Goal: Feedback & Contribution: Leave review/rating

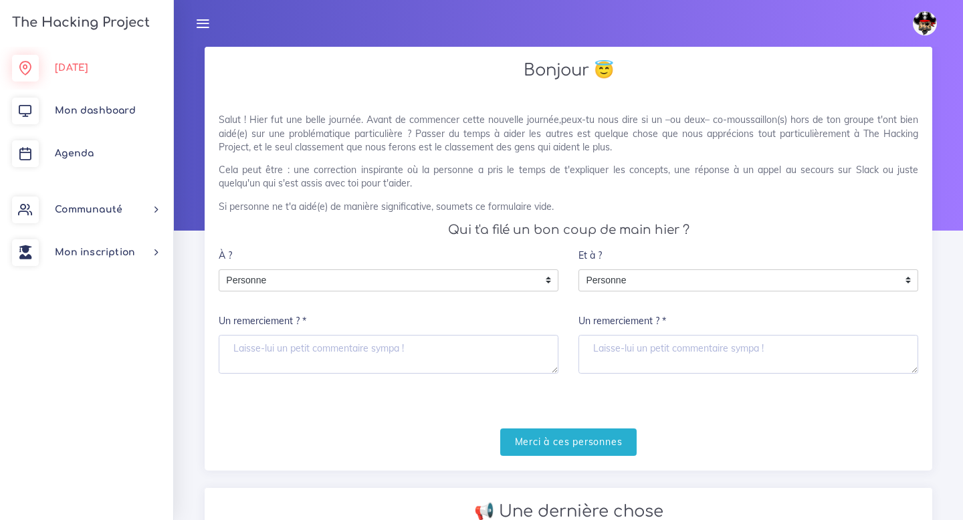
click at [106, 76] on link "[DATE]" at bounding box center [86, 68] width 173 height 43
click at [128, 110] on span "Mon dashboard" at bounding box center [95, 111] width 81 height 10
click at [91, 78] on link "[DATE]" at bounding box center [86, 68] width 173 height 43
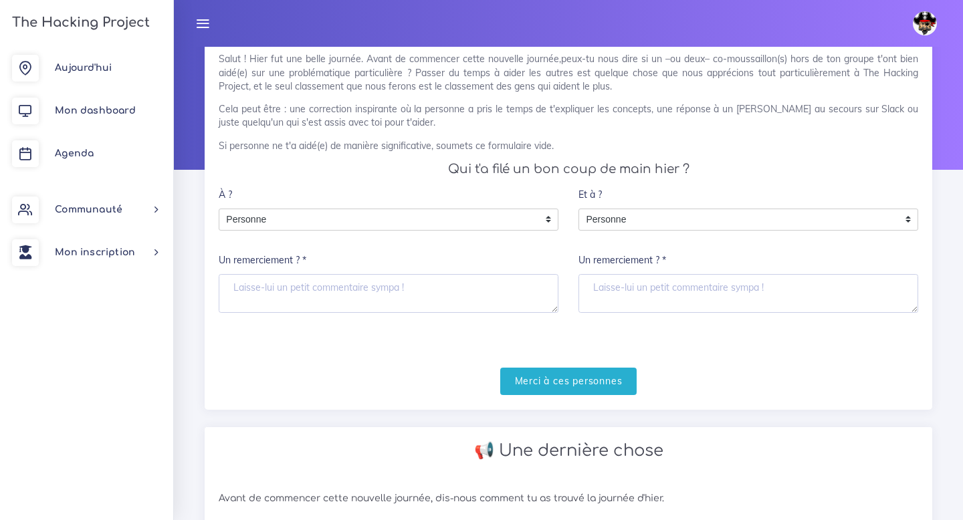
scroll to position [73, 0]
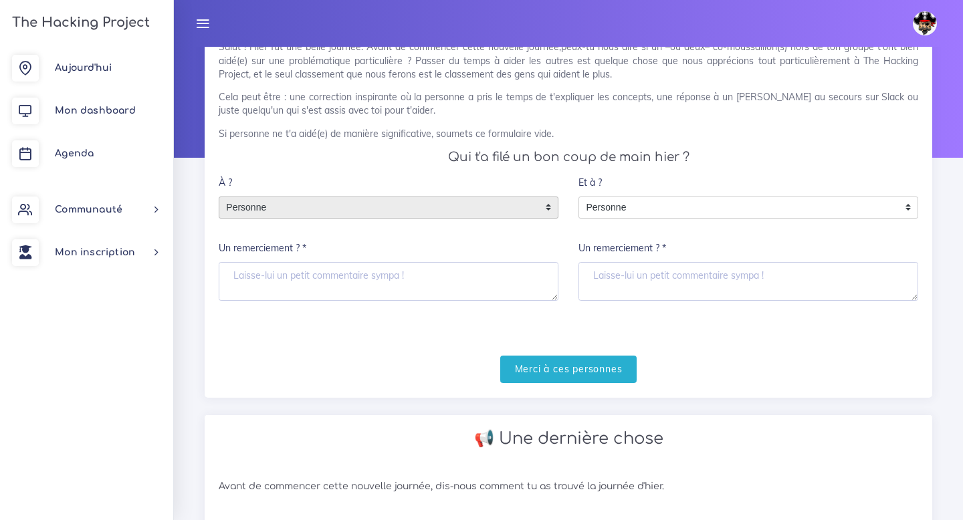
click at [387, 210] on span "Personne" at bounding box center [378, 207] width 318 height 21
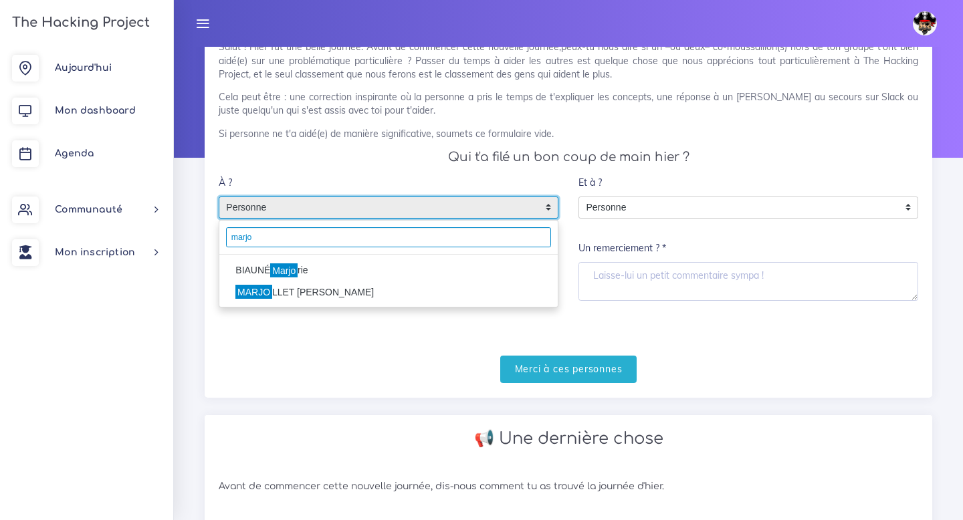
type input "marjo"
click at [400, 296] on li "MARJO LLET Emilie" at bounding box center [388, 292] width 338 height 21
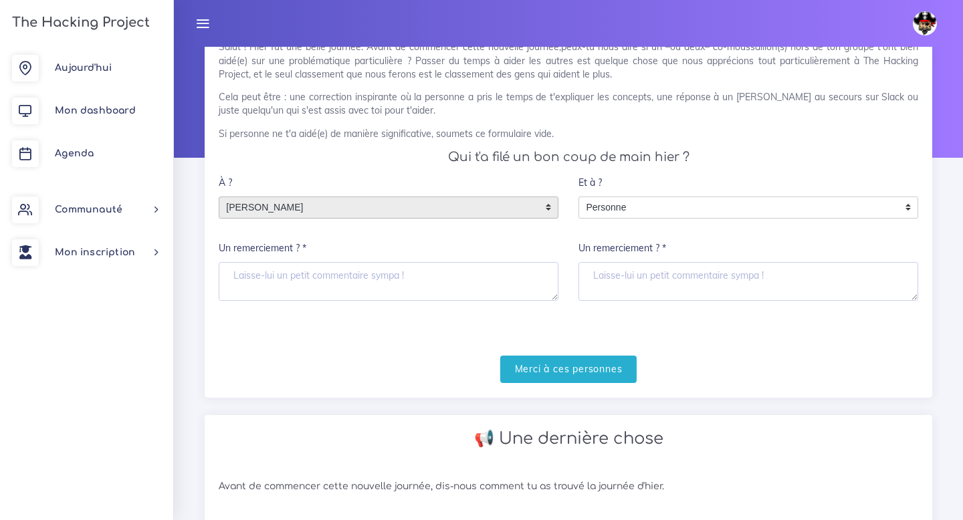
click at [363, 203] on span "MARJOLLET Emilie" at bounding box center [378, 207] width 318 height 21
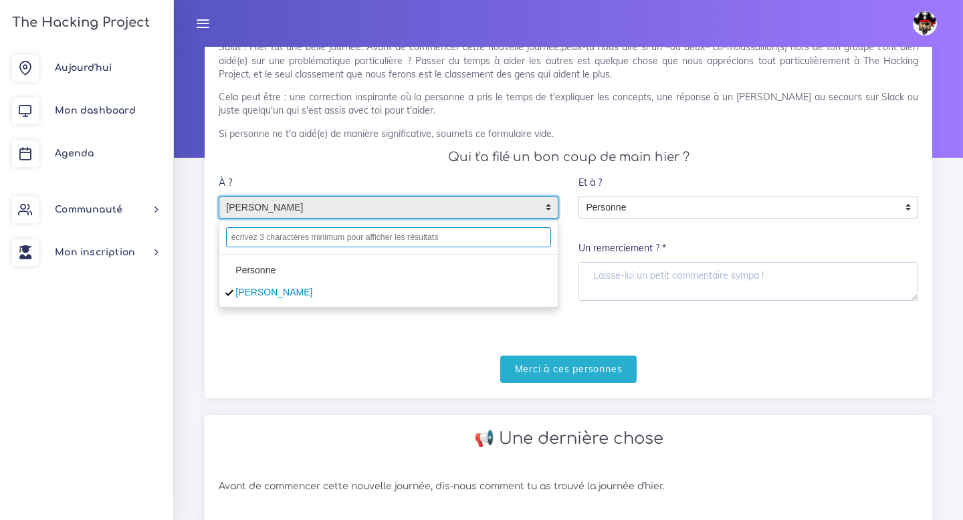
click at [331, 237] on input "text" at bounding box center [388, 237] width 325 height 20
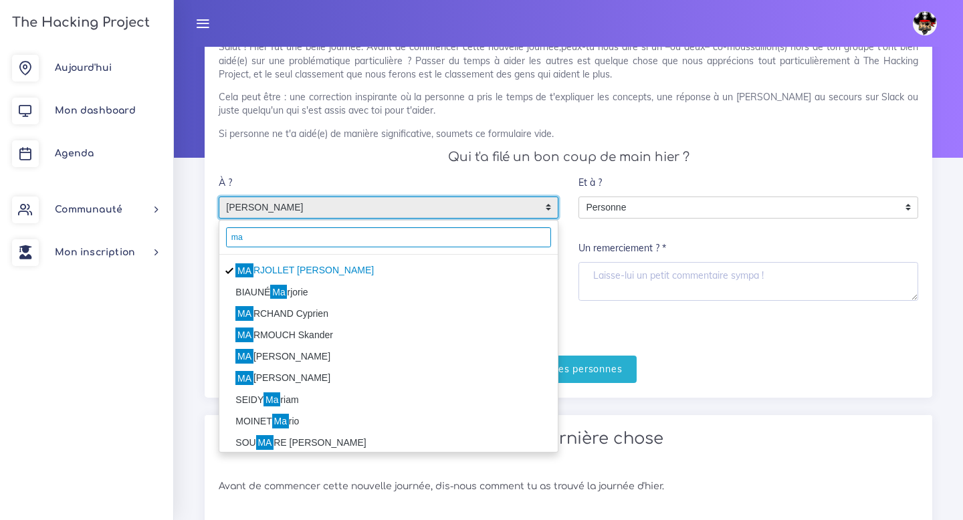
type input "m"
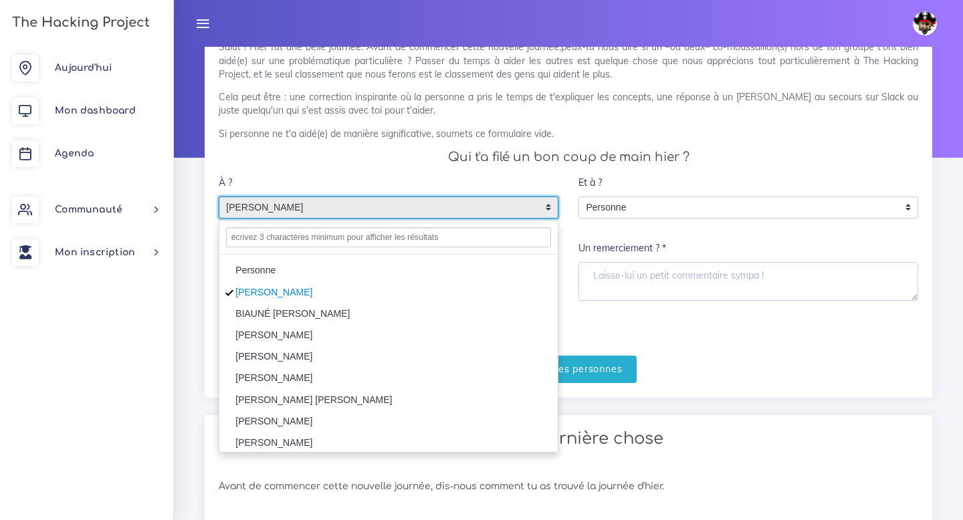
click at [411, 248] on div at bounding box center [388, 238] width 338 height 34
click at [500, 187] on div "À ? Personne MARJOLLET Emilie BIAUNÉ Marjorie MARCHAND Cyprien MARMOUCH Skander…" at bounding box center [389, 235] width 340 height 132
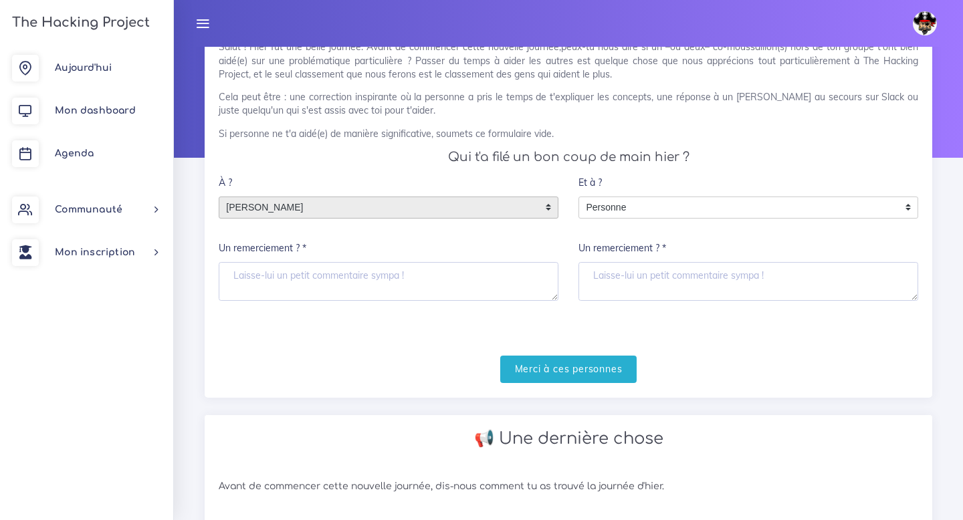
click at [480, 209] on span "MARJOLLET Emilie" at bounding box center [378, 207] width 318 height 21
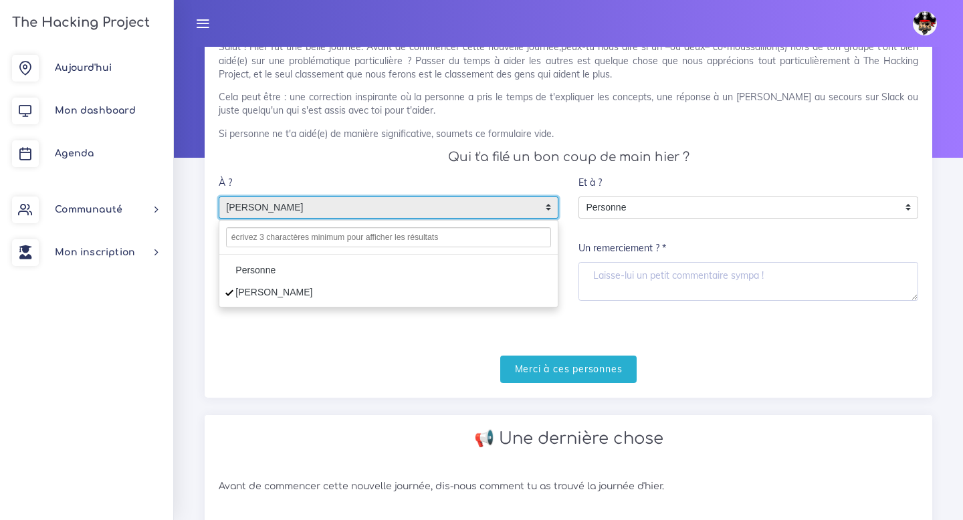
click at [328, 283] on li "MARJOLLET Emilie" at bounding box center [388, 292] width 338 height 21
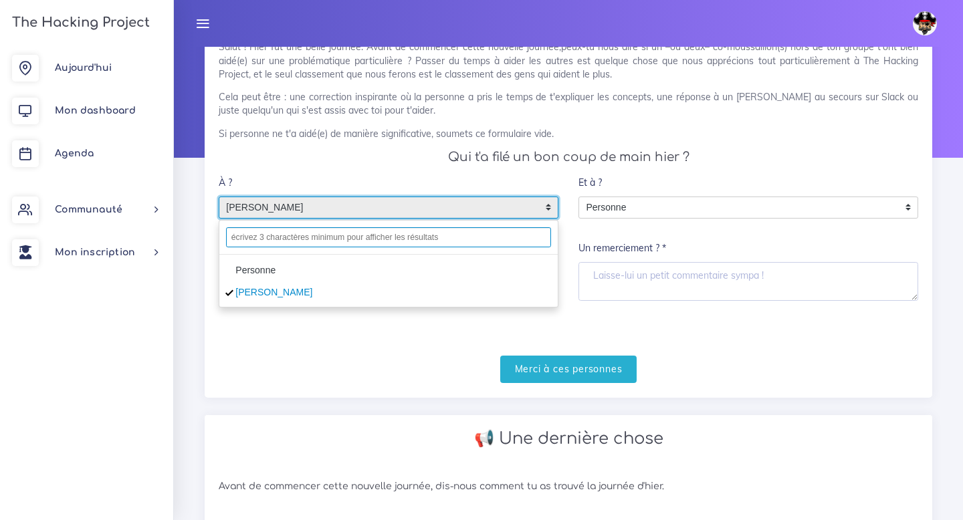
click at [323, 246] on input "text" at bounding box center [388, 237] width 325 height 20
type input "marjo"
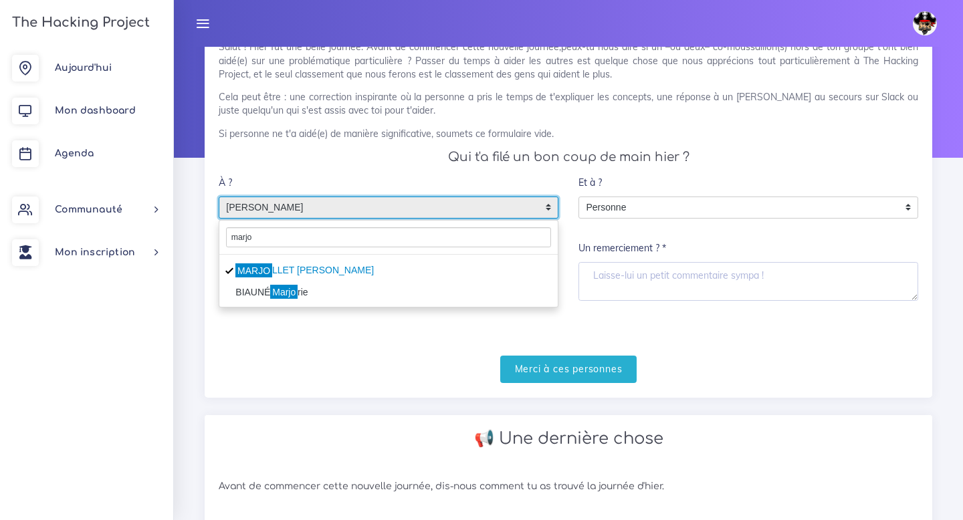
click at [297, 294] on mark "Marjo" at bounding box center [283, 292] width 27 height 15
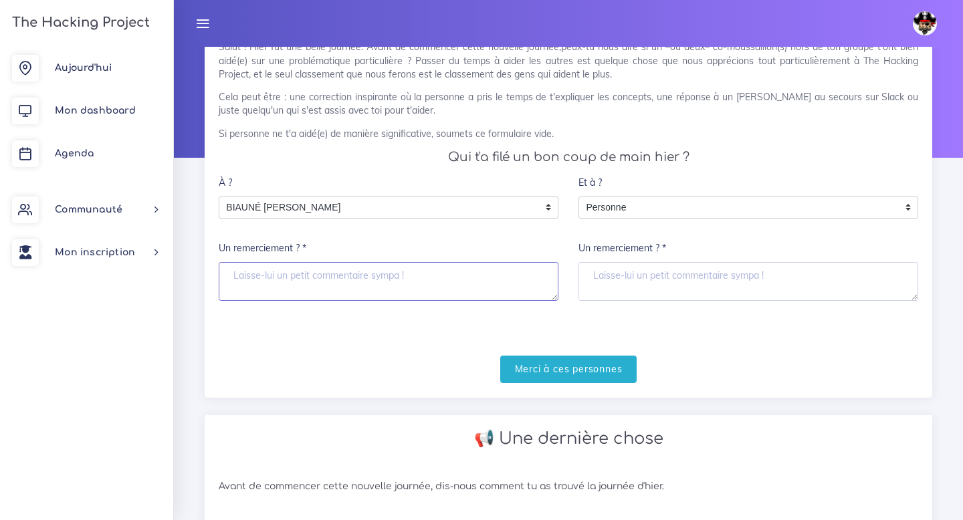
click at [333, 284] on textarea "Un remerciement ? *" at bounding box center [389, 281] width 340 height 39
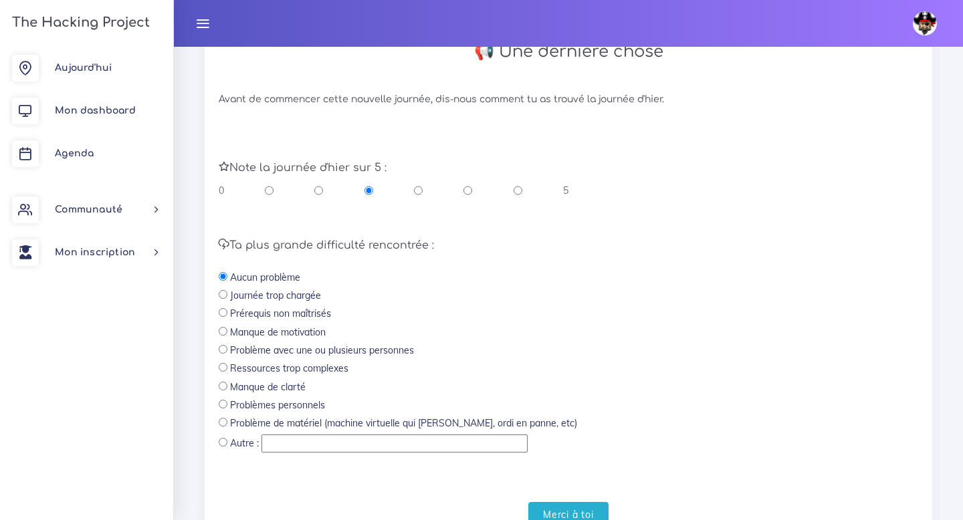
scroll to position [484, 0]
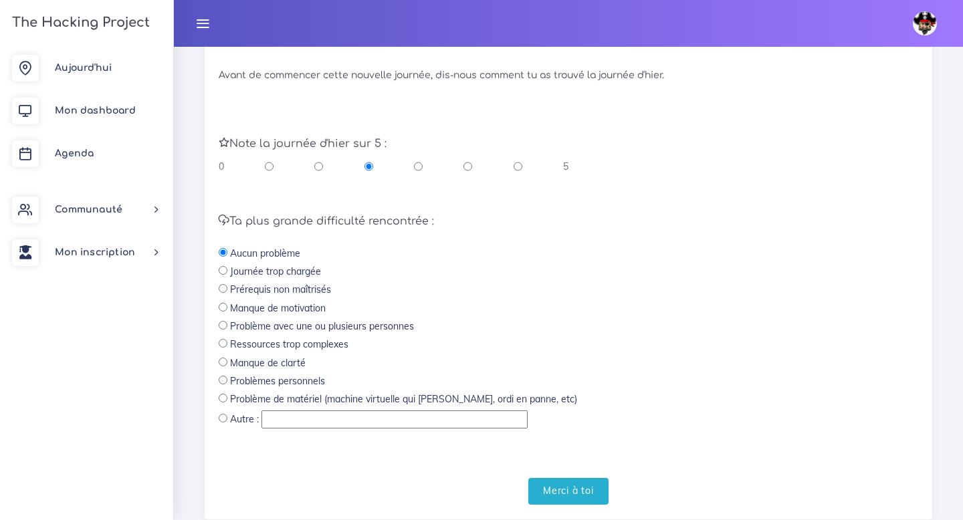
type textarea "Merci !"
click at [417, 167] on input "radio" at bounding box center [418, 166] width 9 height 13
radio input "true"
click at [282, 362] on label "Manque de clarté" at bounding box center [268, 362] width 76 height 13
click at [223, 362] on input "radio" at bounding box center [223, 362] width 9 height 9
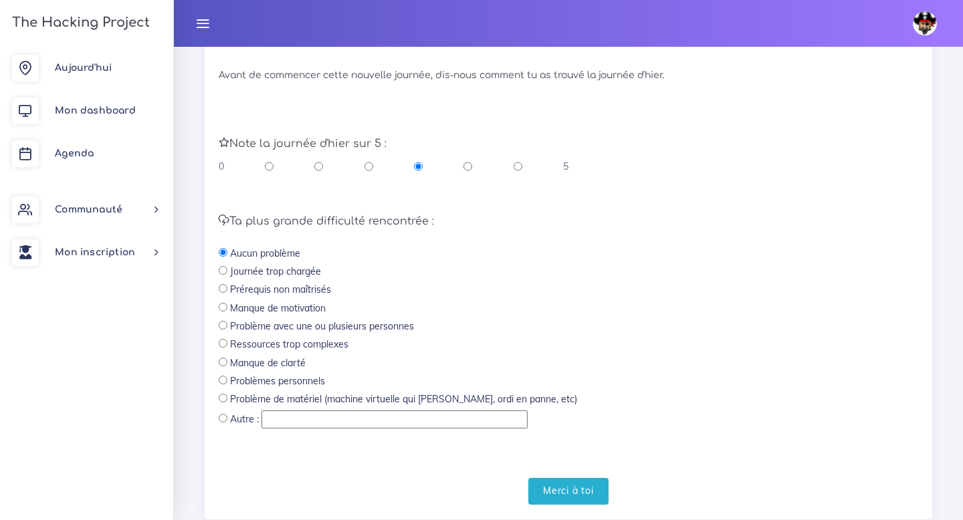
radio input "true"
click at [566, 490] on input "Merci à toi" at bounding box center [568, 491] width 80 height 27
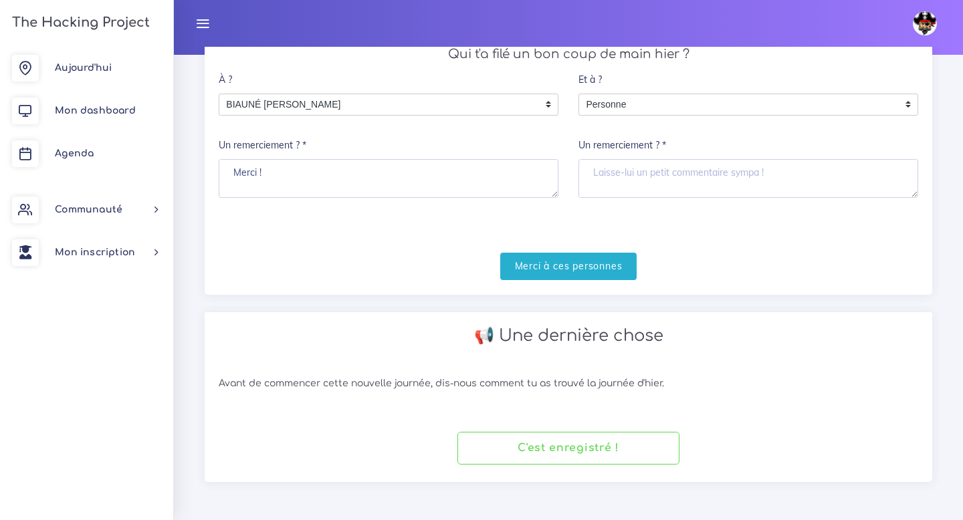
scroll to position [0, 0]
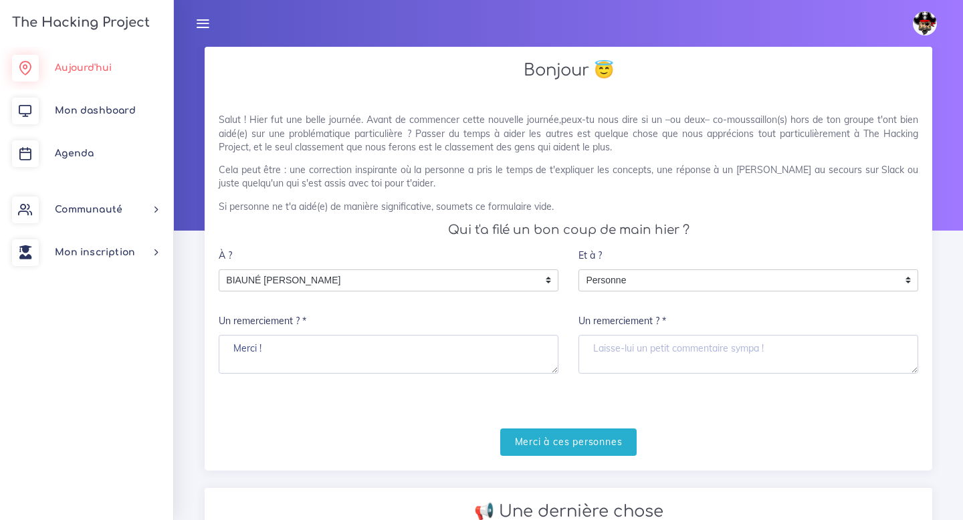
click at [82, 57] on link "Aujourd'hui" at bounding box center [86, 68] width 173 height 43
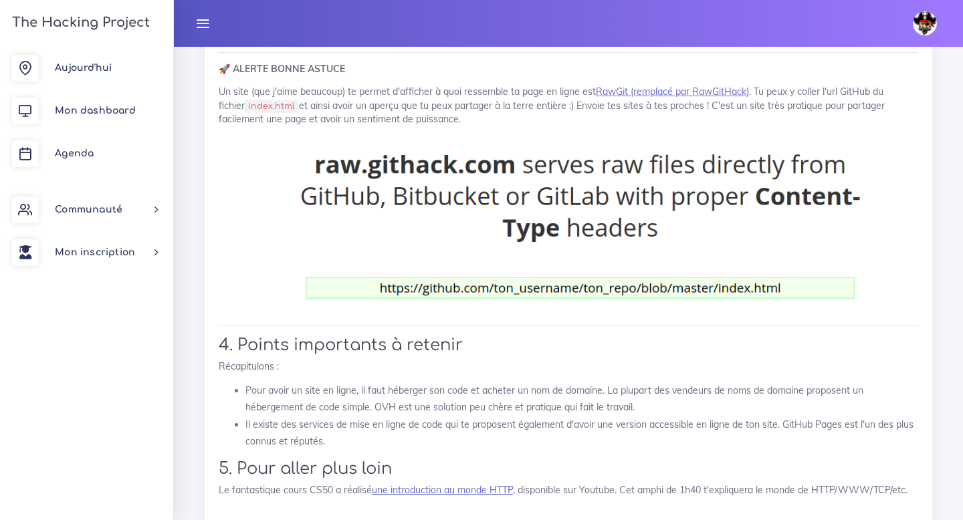
scroll to position [17719, 0]
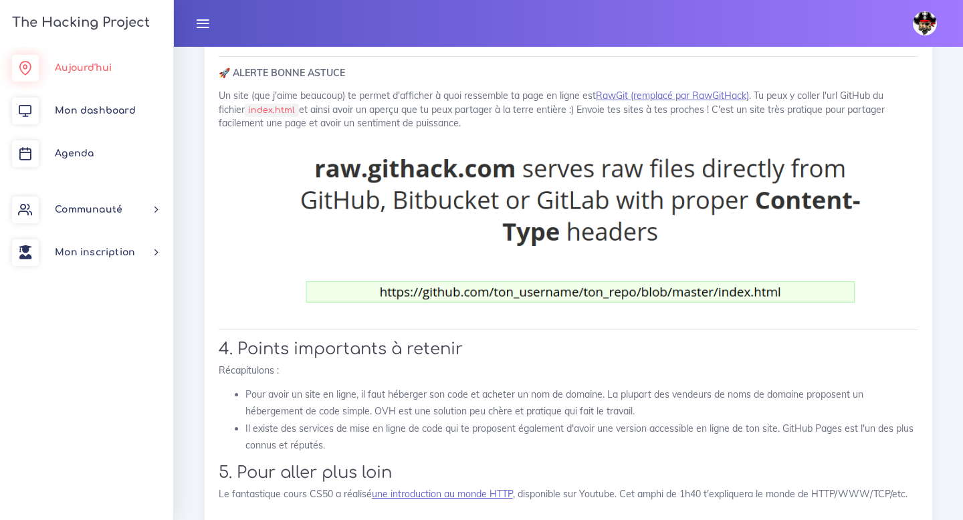
click at [62, 71] on span "Aujourd'hui" at bounding box center [83, 68] width 57 height 10
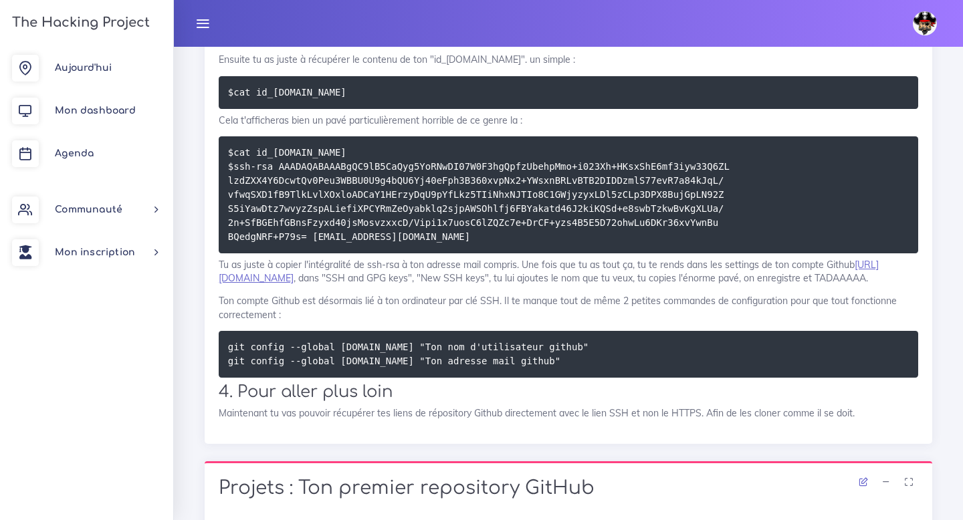
scroll to position [1692, 0]
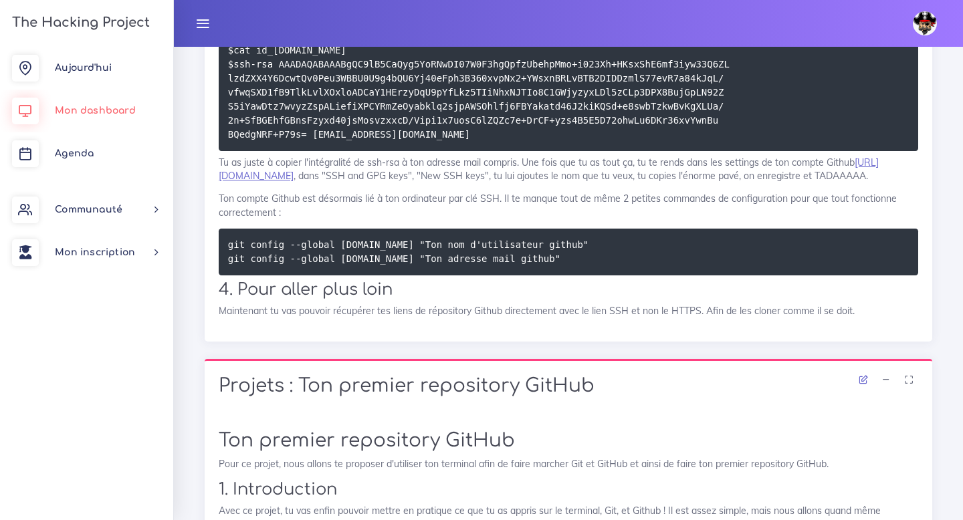
click at [88, 116] on span "Mon dashboard" at bounding box center [95, 111] width 81 height 10
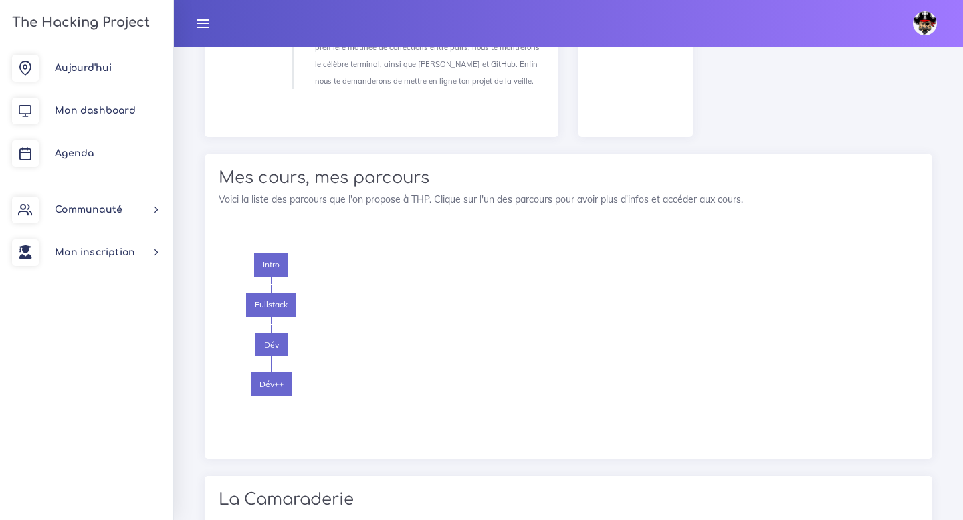
scroll to position [1697, 0]
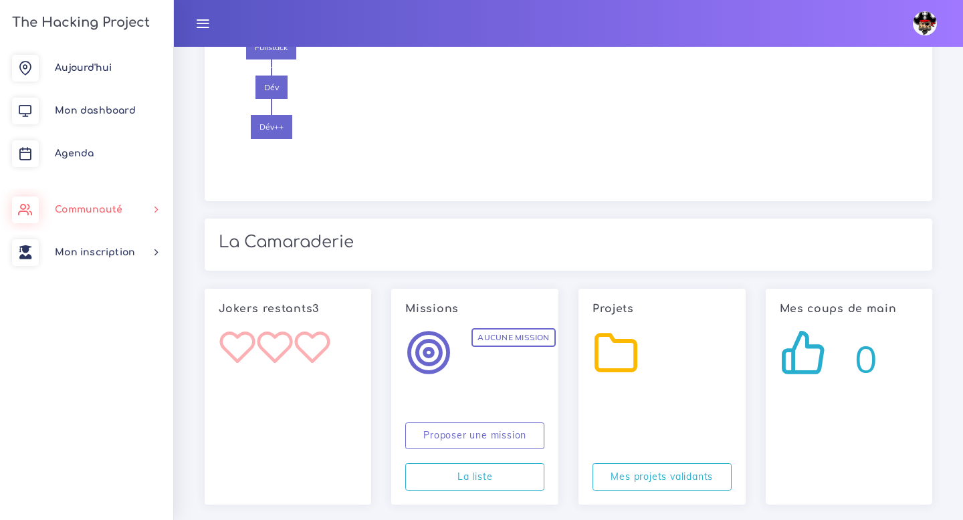
click at [109, 215] on link "Communauté" at bounding box center [86, 210] width 173 height 43
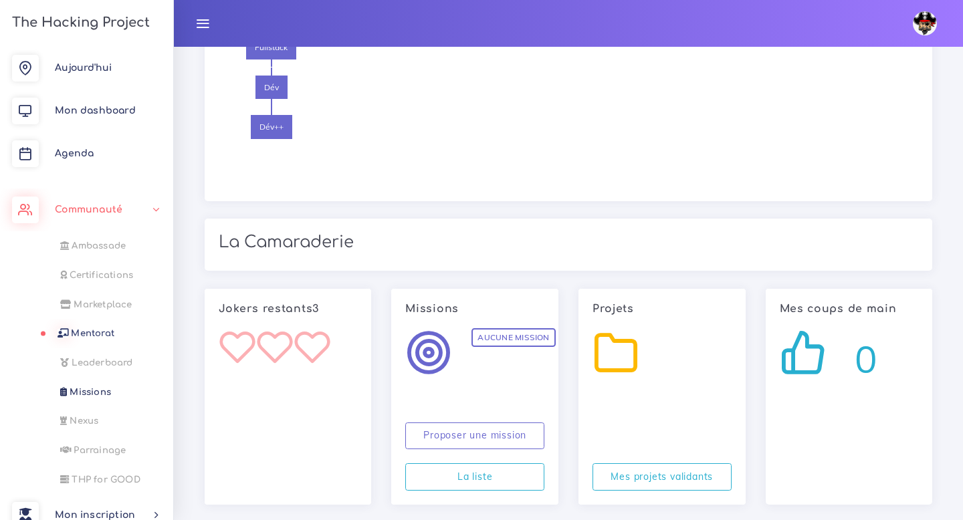
scroll to position [17, 0]
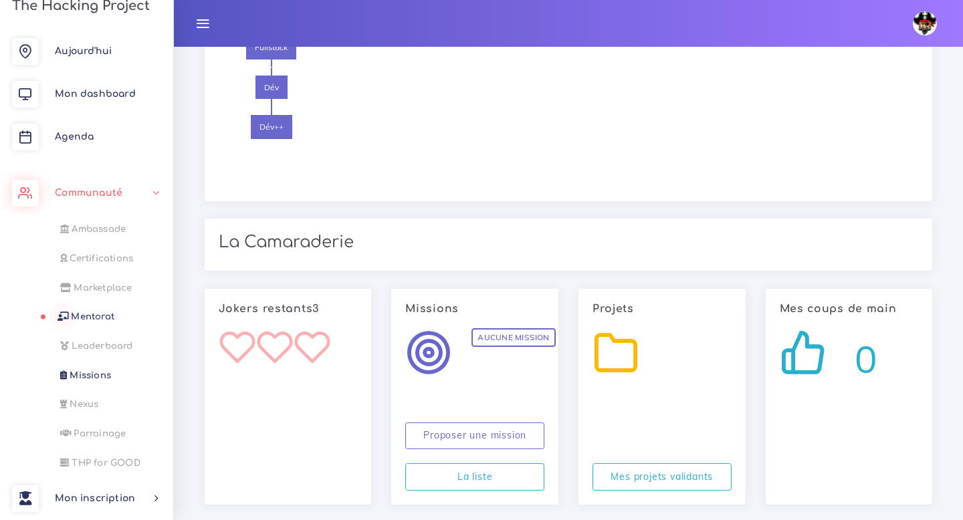
click at [98, 320] on span "Mentorat" at bounding box center [92, 317] width 43 height 10
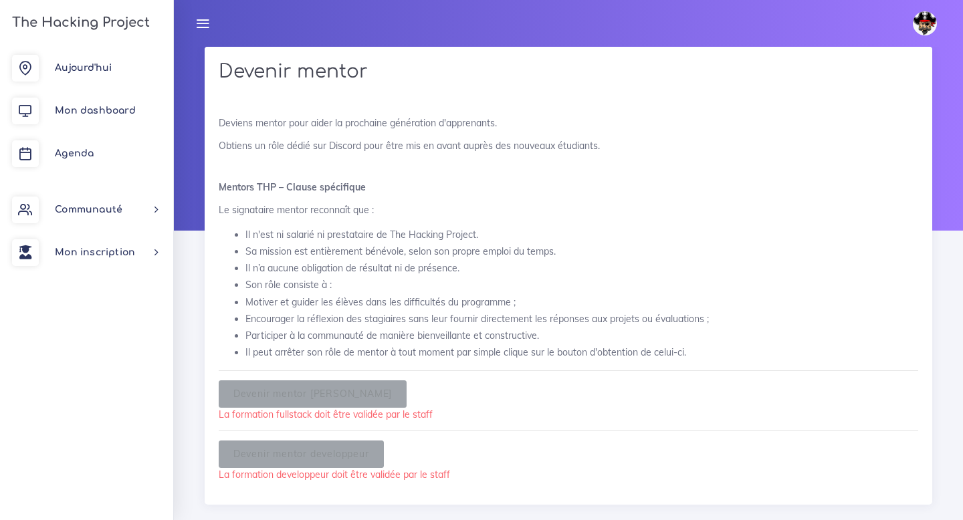
scroll to position [23, 0]
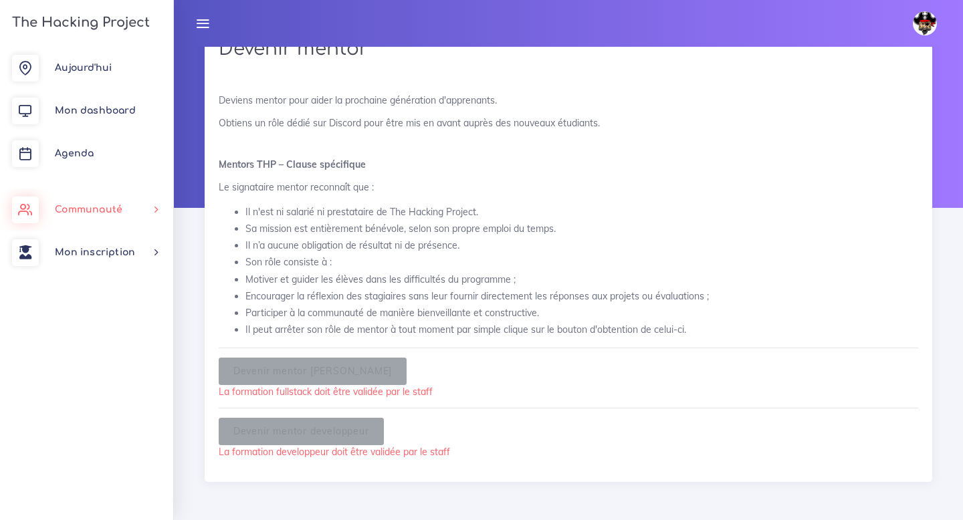
click at [86, 209] on span "Communauté" at bounding box center [89, 210] width 68 height 10
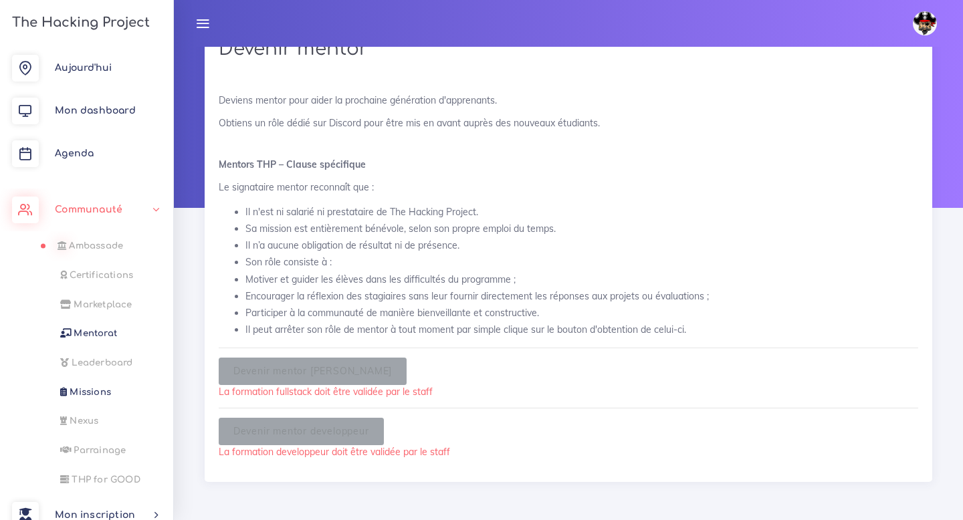
click at [112, 205] on span "Communauté" at bounding box center [89, 210] width 68 height 10
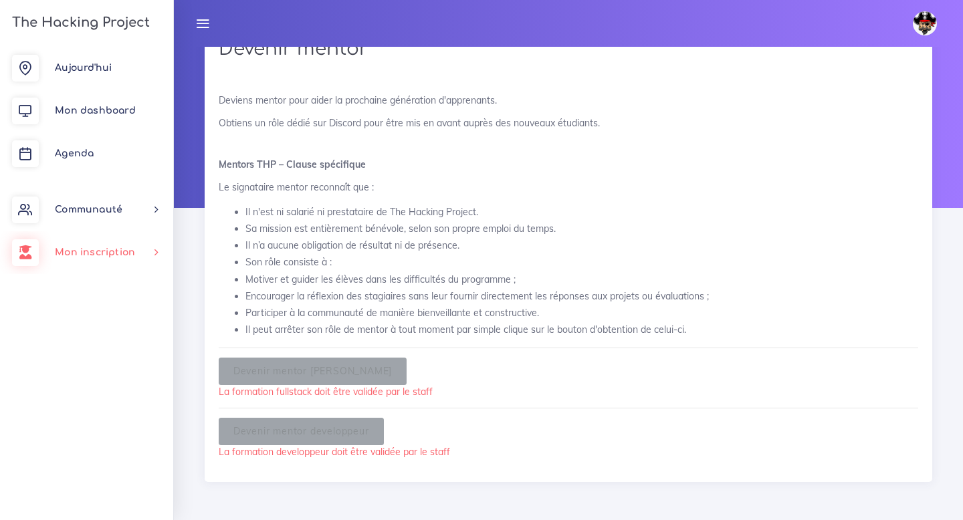
click at [98, 252] on span "Mon inscription" at bounding box center [95, 252] width 80 height 10
click at [116, 287] on link "Choisir un parcours" at bounding box center [83, 288] width 173 height 29
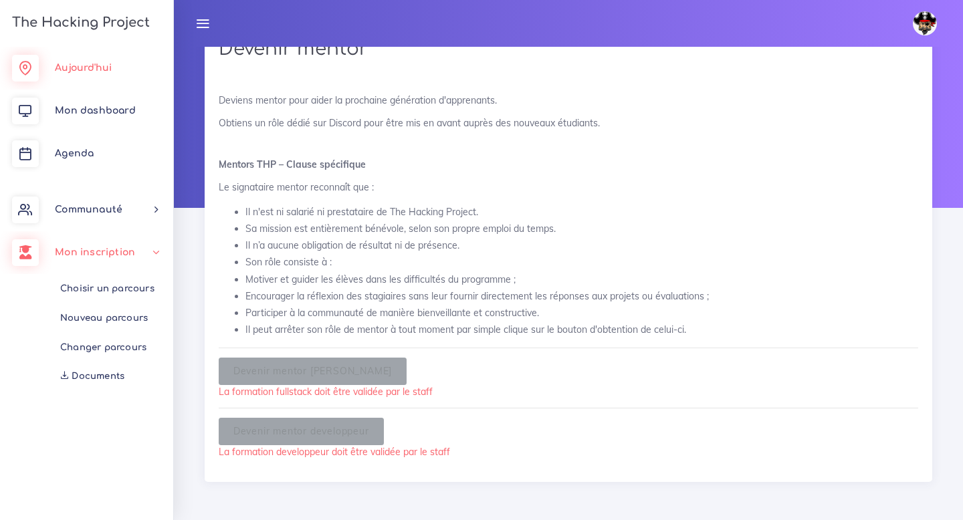
click at [110, 66] on span "Aujourd'hui" at bounding box center [83, 68] width 57 height 10
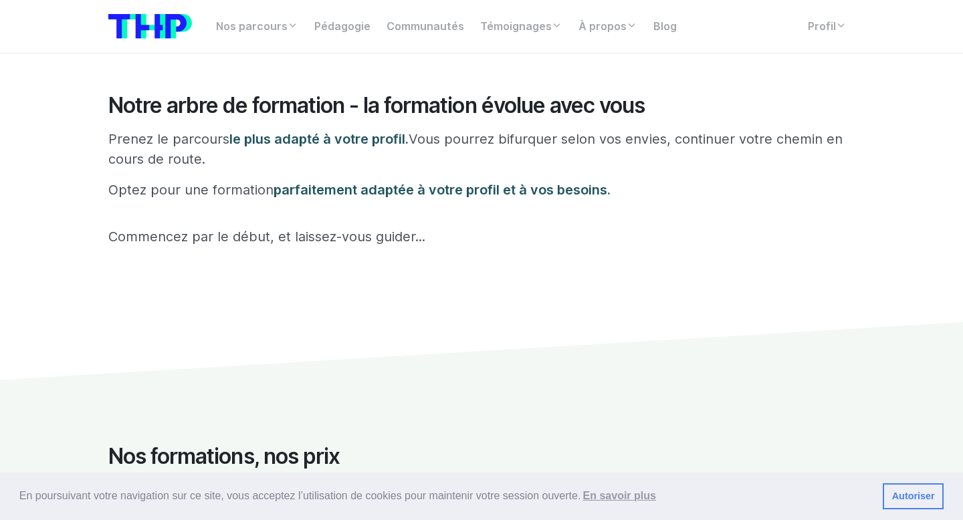
scroll to position [228, 0]
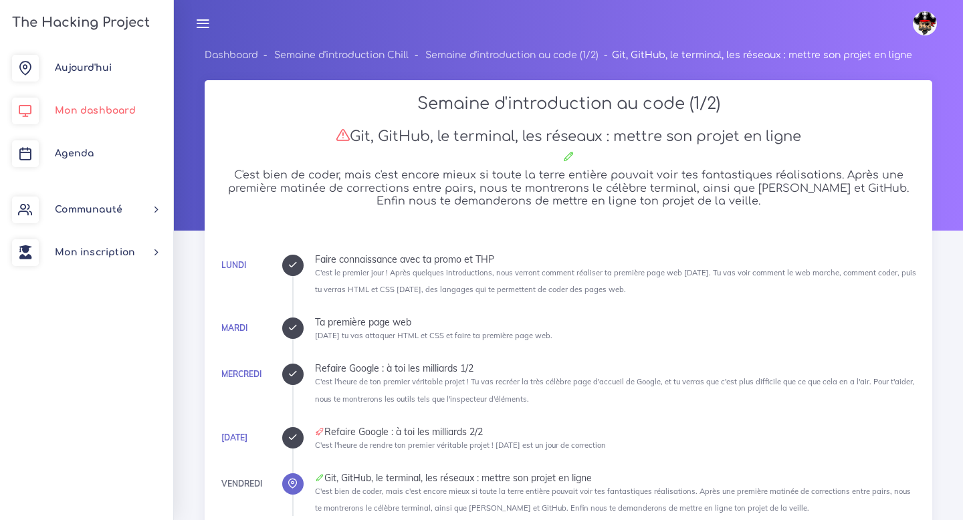
click at [112, 111] on span "Mon dashboard" at bounding box center [95, 111] width 81 height 10
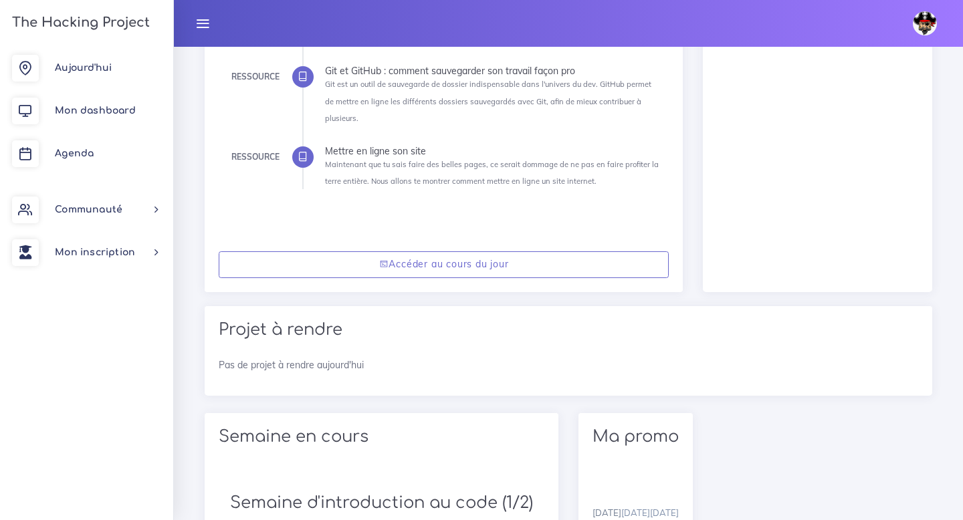
scroll to position [317, 0]
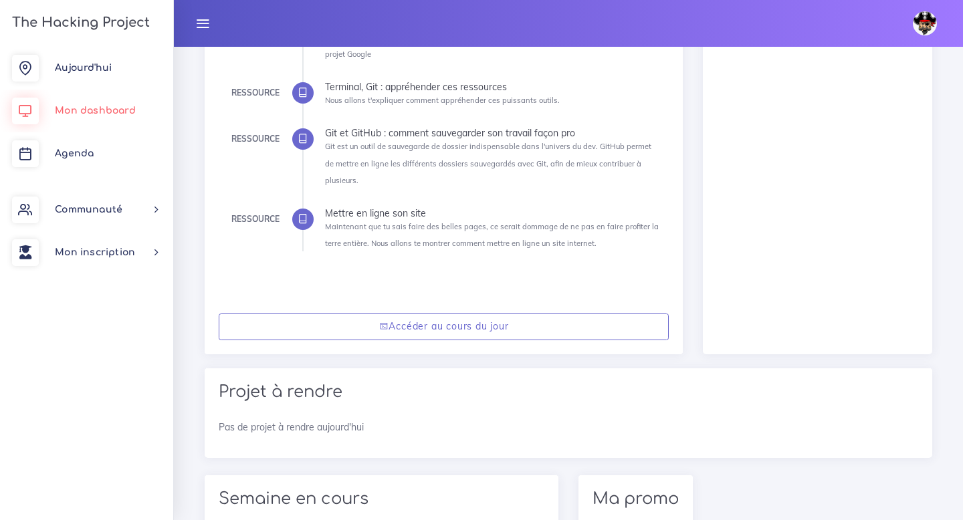
click at [110, 104] on link "Mon dashboard" at bounding box center [86, 111] width 173 height 43
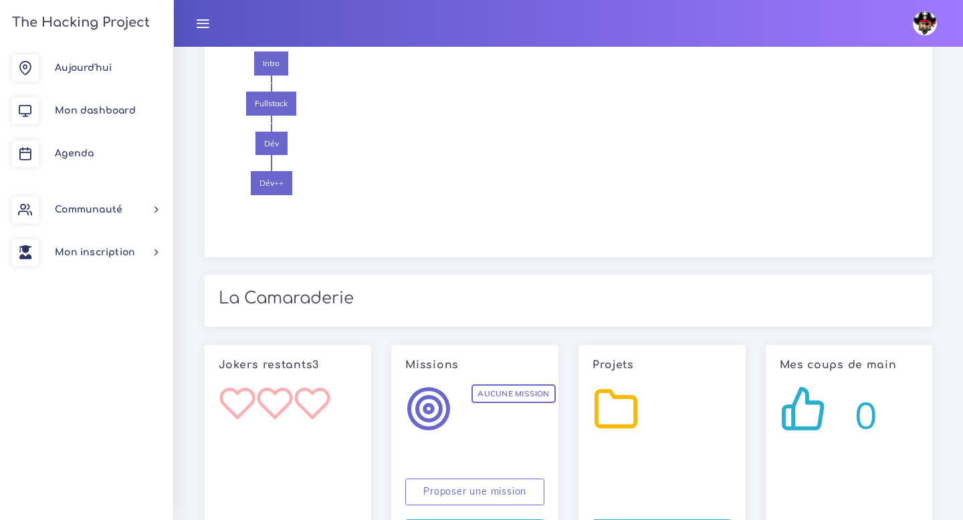
scroll to position [1697, 0]
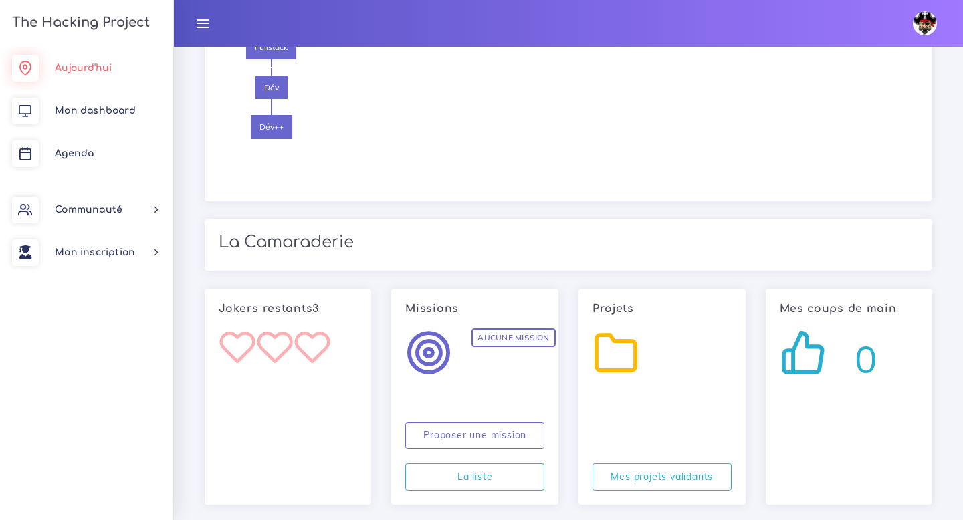
click at [118, 58] on link "Aujourd'hui" at bounding box center [86, 68] width 173 height 43
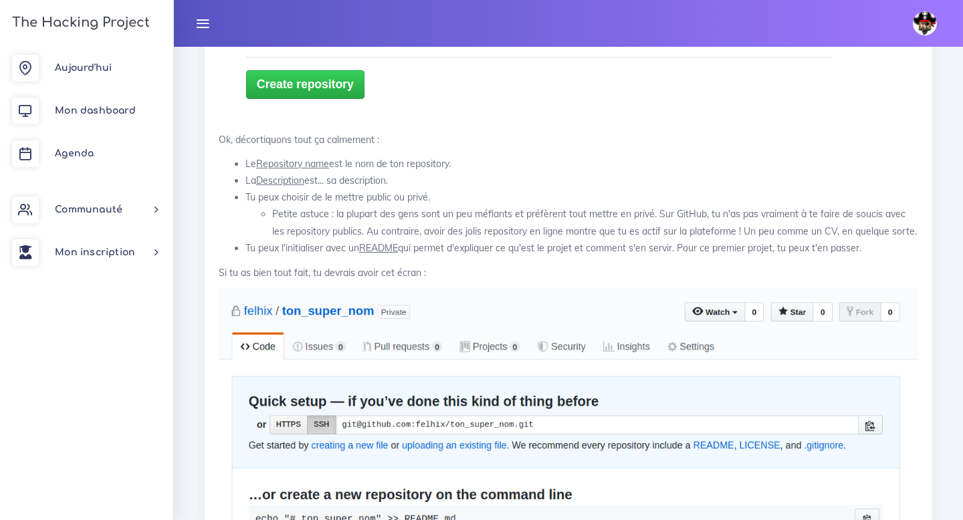
scroll to position [13810, 0]
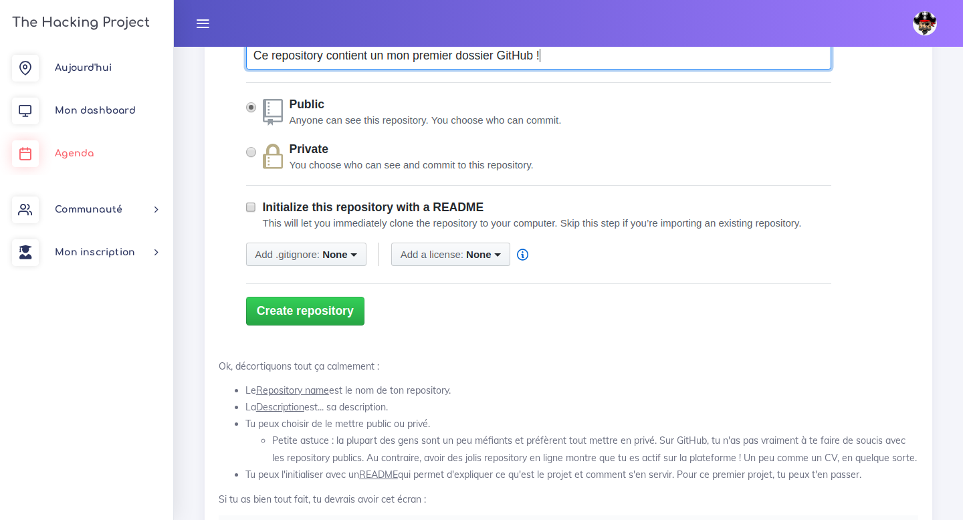
click at [104, 149] on link "Agenda" at bounding box center [86, 153] width 173 height 43
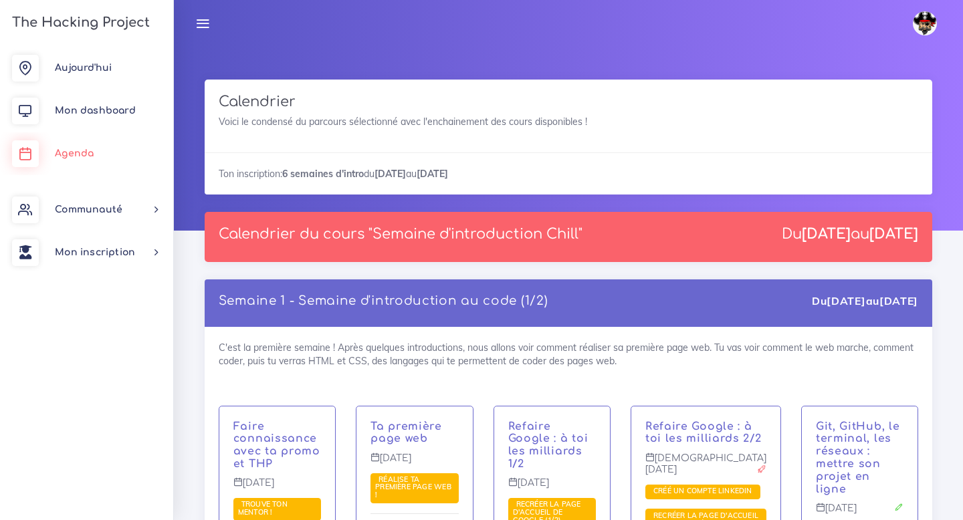
click at [96, 148] on link "Agenda" at bounding box center [86, 153] width 173 height 43
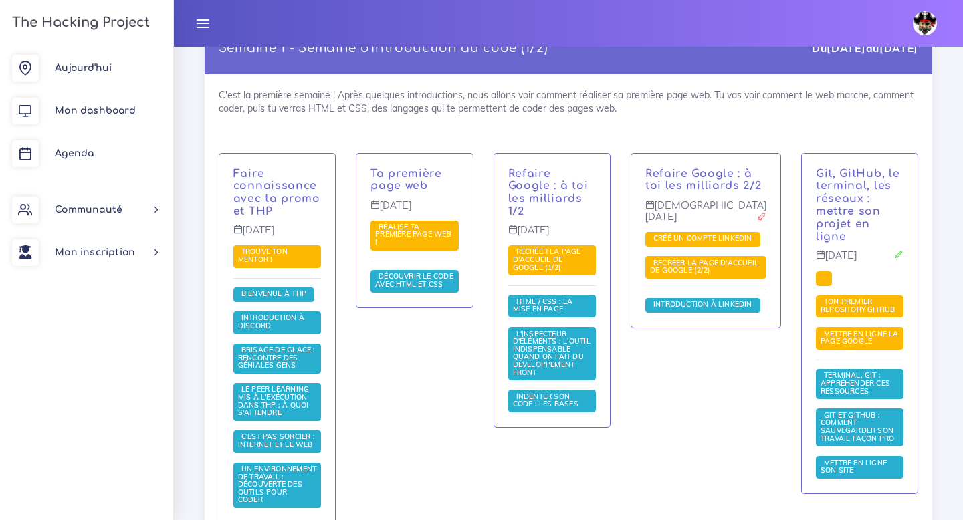
scroll to position [283, 0]
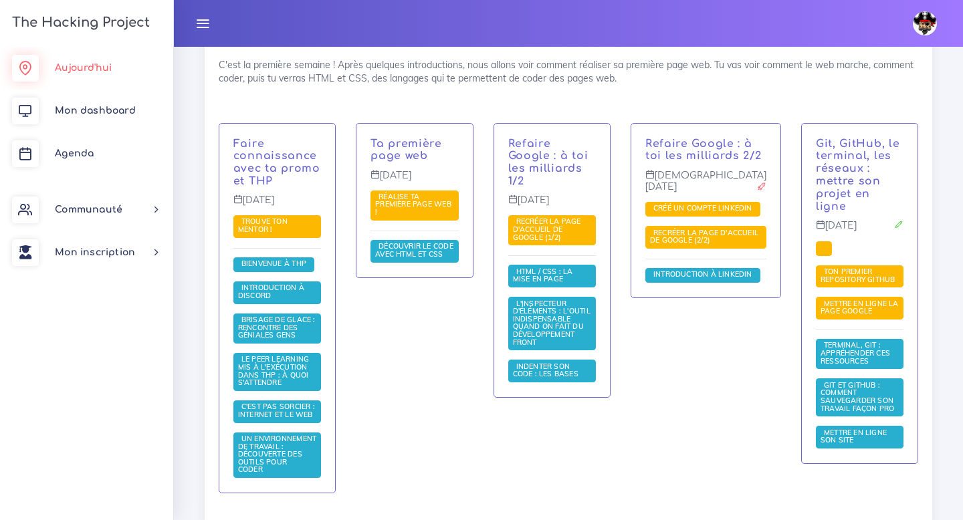
click at [94, 52] on link "Aujourd'hui" at bounding box center [86, 68] width 173 height 43
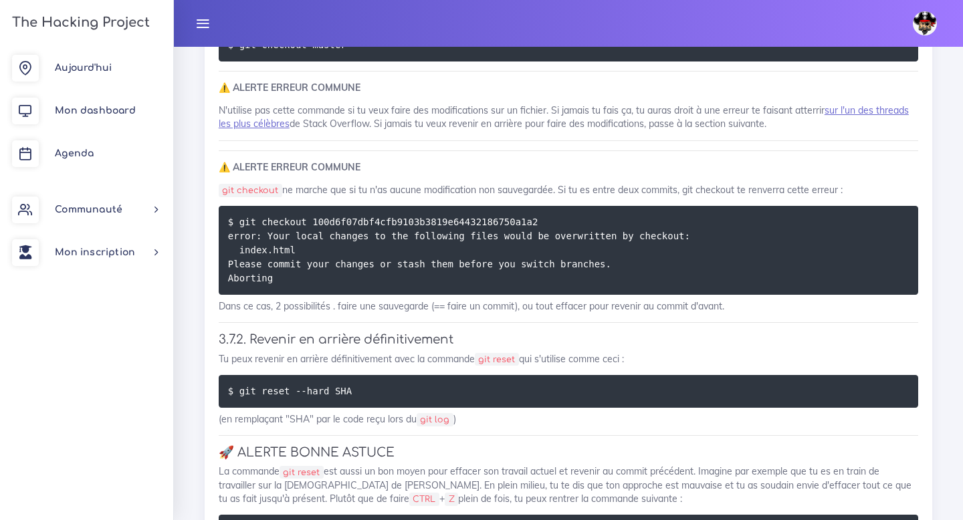
scroll to position [12928, 0]
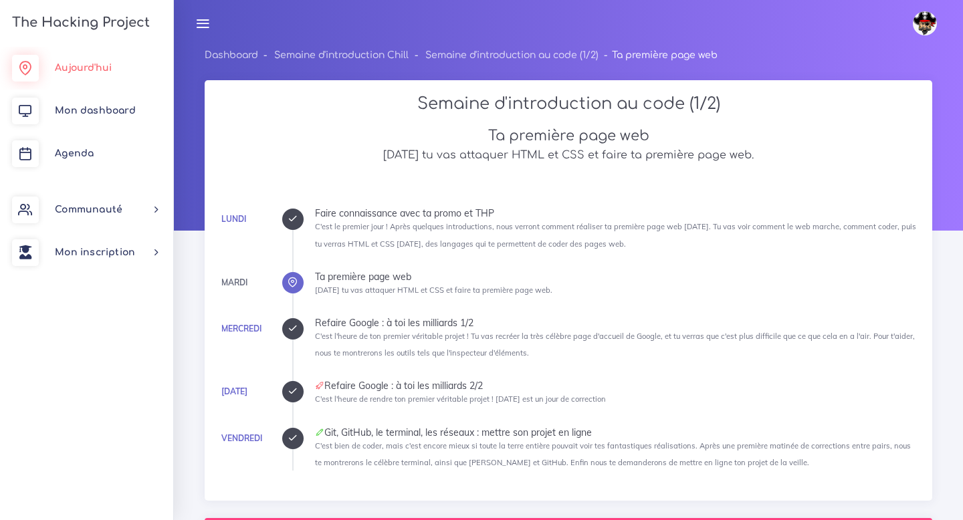
click at [61, 67] on span "Aujourd'hui" at bounding box center [83, 68] width 57 height 10
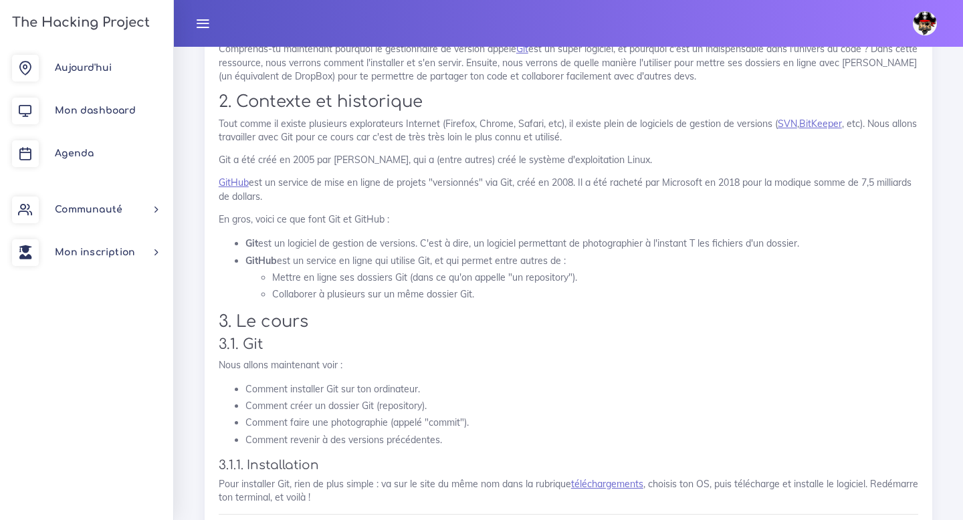
scroll to position [7497, 0]
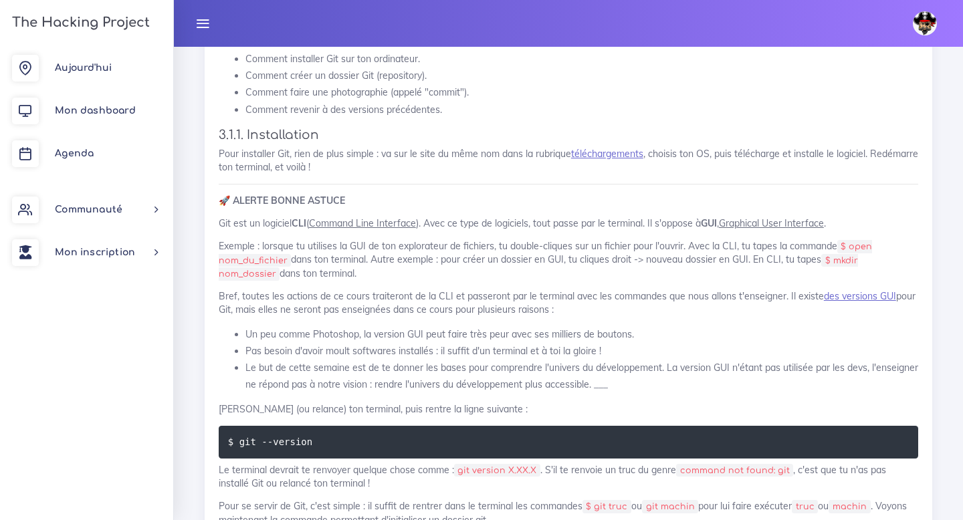
click at [742, 142] on h4 "3.1.1. Installation" at bounding box center [569, 135] width 700 height 15
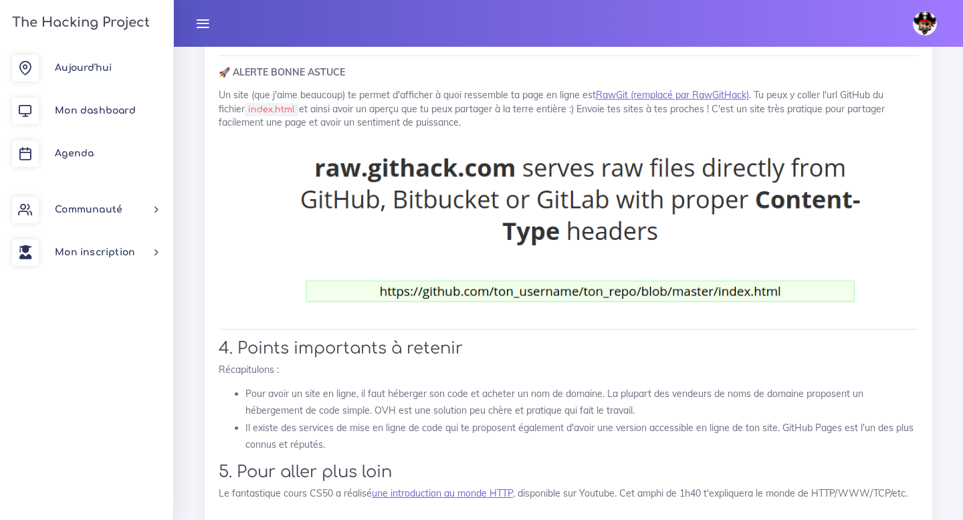
scroll to position [17776, 0]
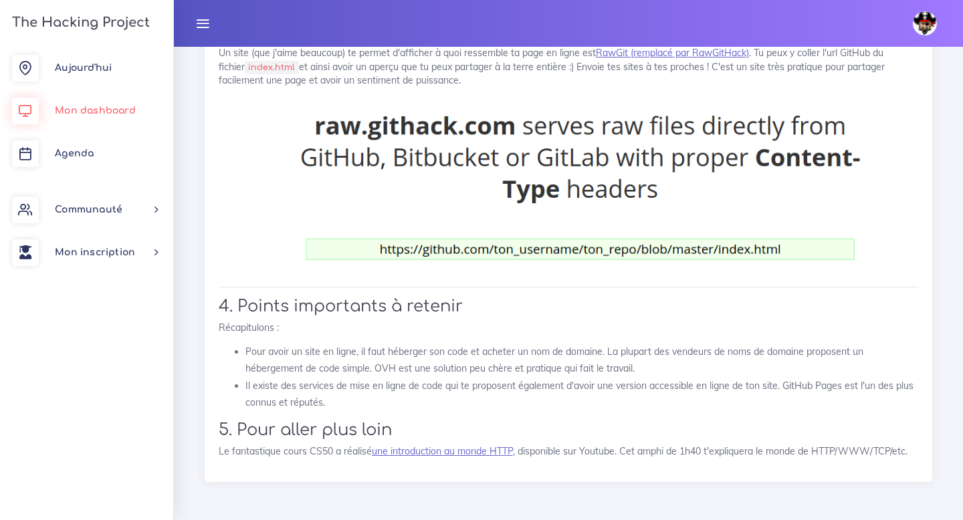
click at [106, 111] on span "Mon dashboard" at bounding box center [95, 111] width 81 height 10
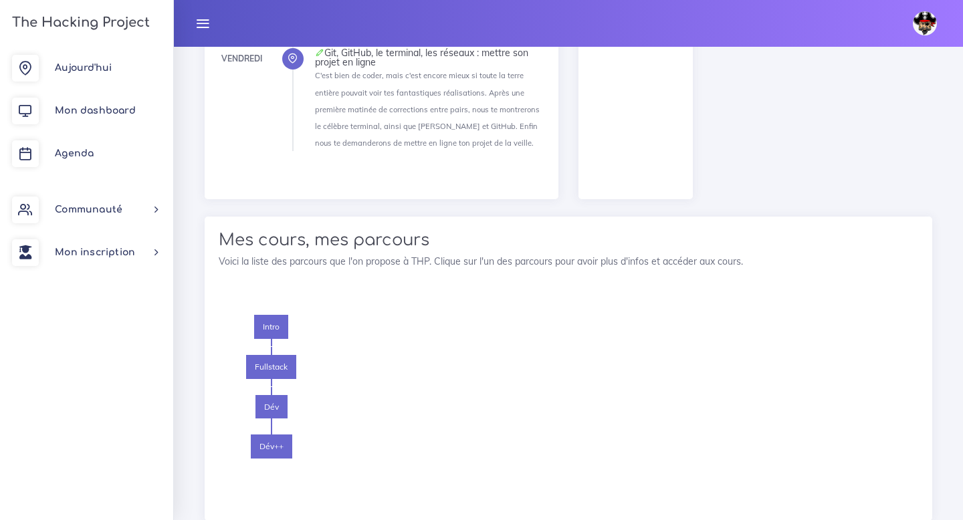
scroll to position [1697, 0]
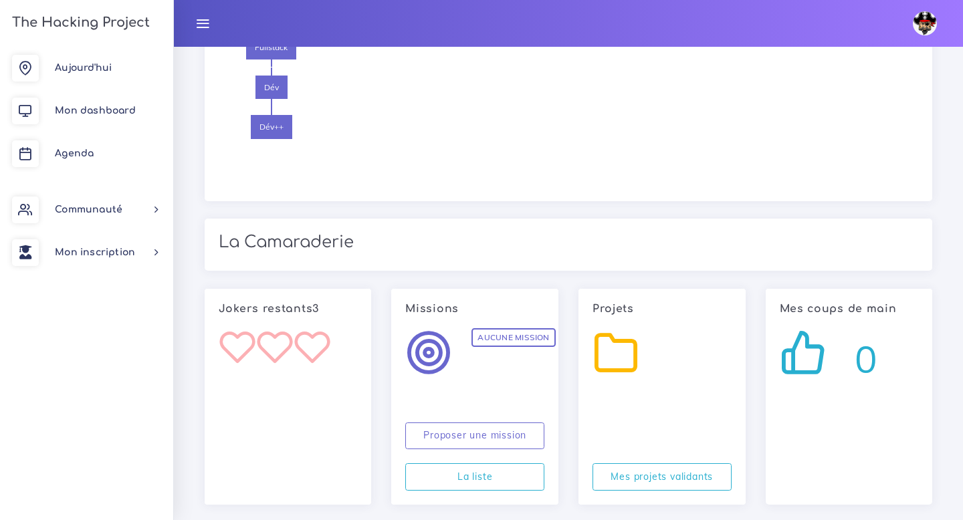
click at [633, 332] on icon at bounding box center [616, 352] width 47 height 47
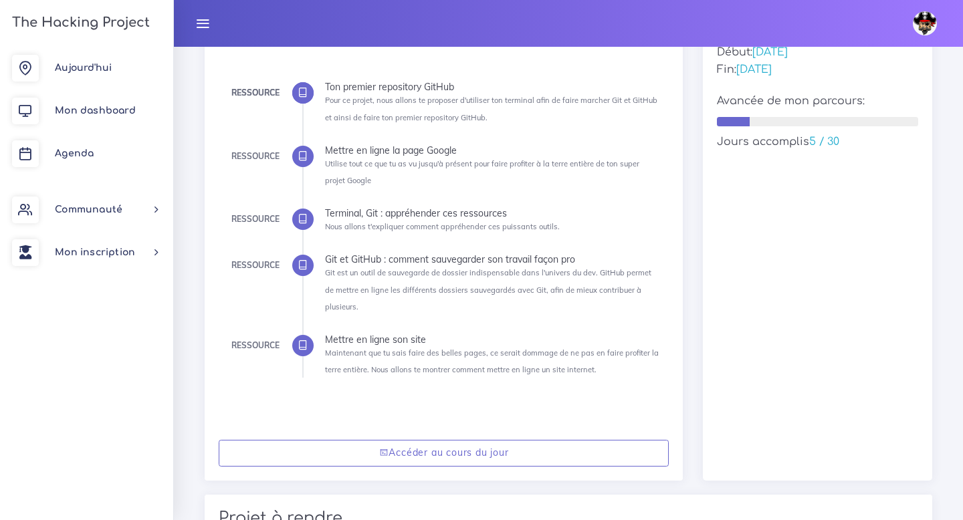
scroll to position [193, 0]
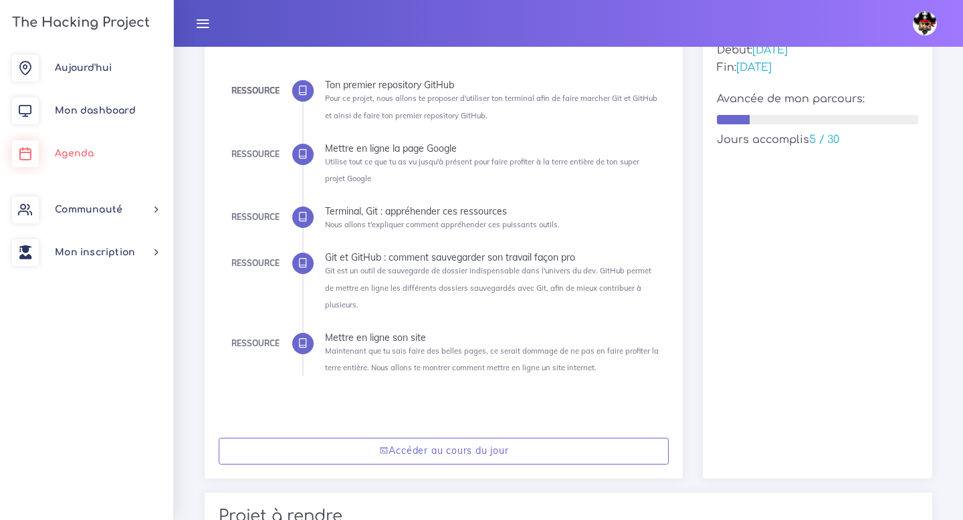
click at [78, 146] on link "Agenda" at bounding box center [86, 153] width 173 height 43
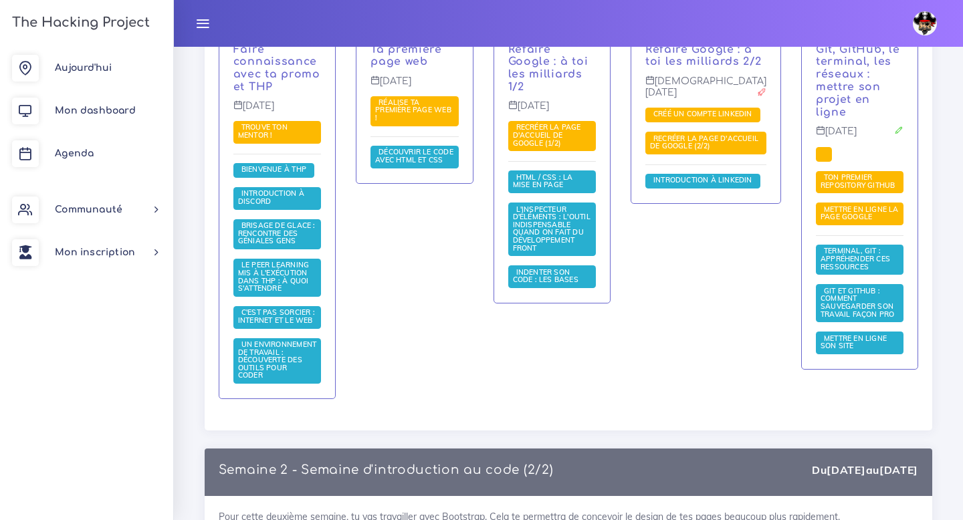
scroll to position [379, 0]
